Goal: Check status: Check status

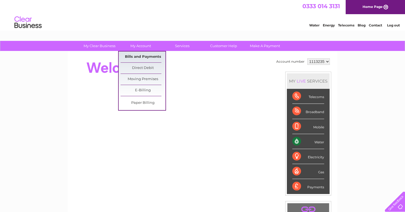
click at [143, 58] on link "Bills and Payments" at bounding box center [142, 56] width 45 height 11
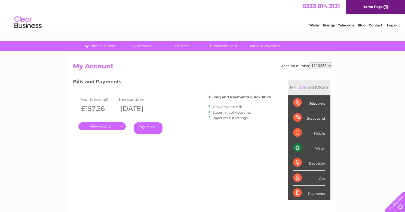
click at [236, 111] on link "Statement of Accounts" at bounding box center [231, 112] width 38 height 4
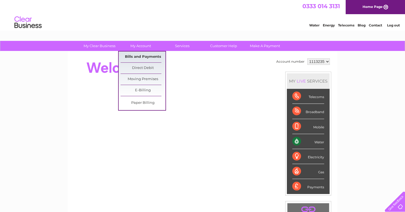
click at [143, 57] on link "Bills and Payments" at bounding box center [142, 56] width 45 height 11
